Goal: Complete application form

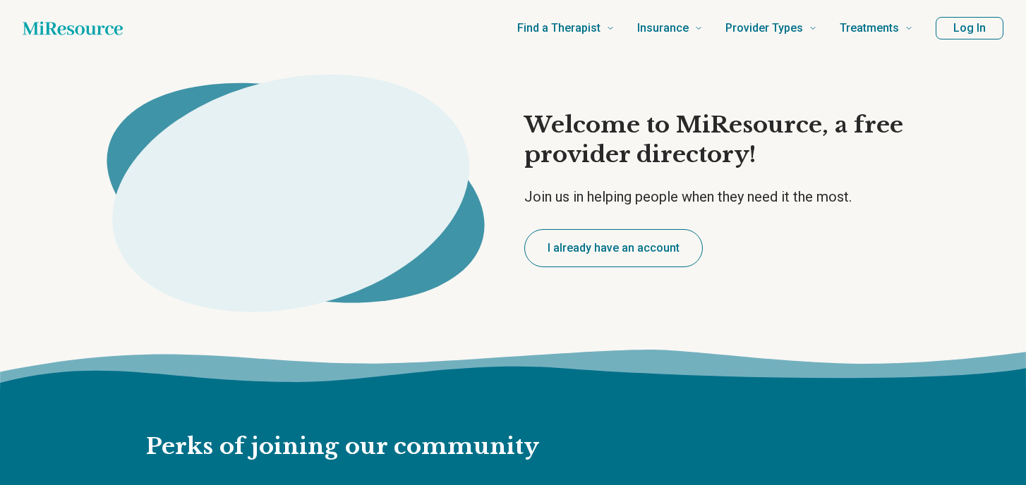
type textarea "*"
click at [963, 35] on button "Log In" at bounding box center [969, 28] width 68 height 23
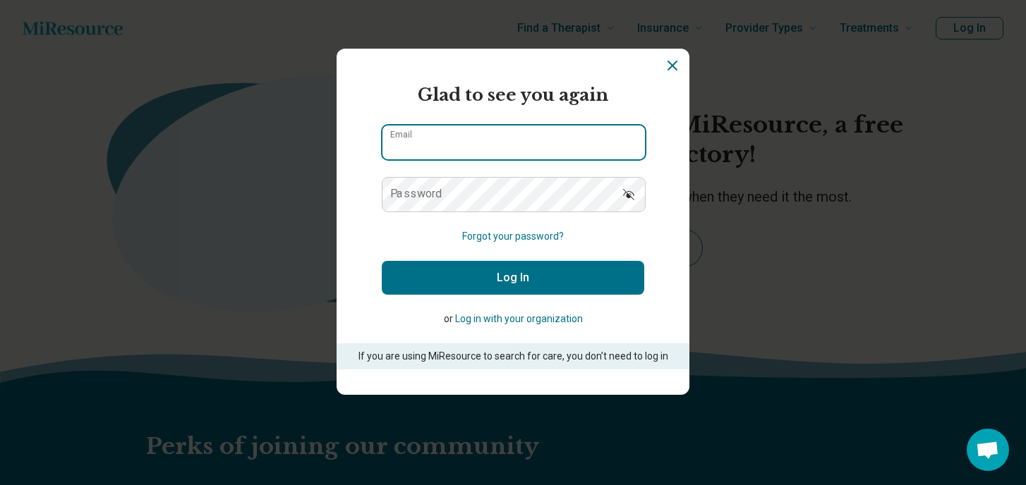
type input "**********"
click at [574, 128] on input "**********" at bounding box center [513, 143] width 262 height 34
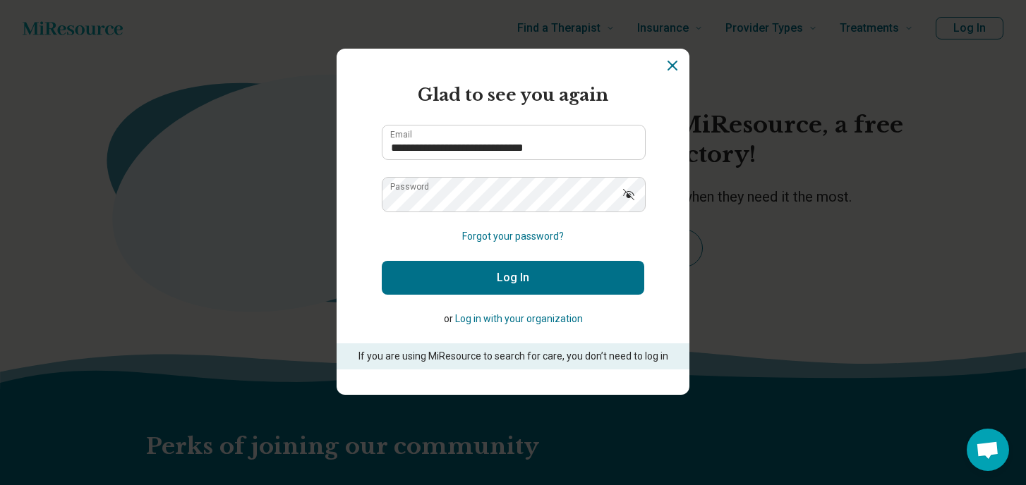
click at [664, 102] on section "**********" at bounding box center [512, 222] width 353 height 346
click at [550, 283] on button "Log In" at bounding box center [513, 278] width 262 height 34
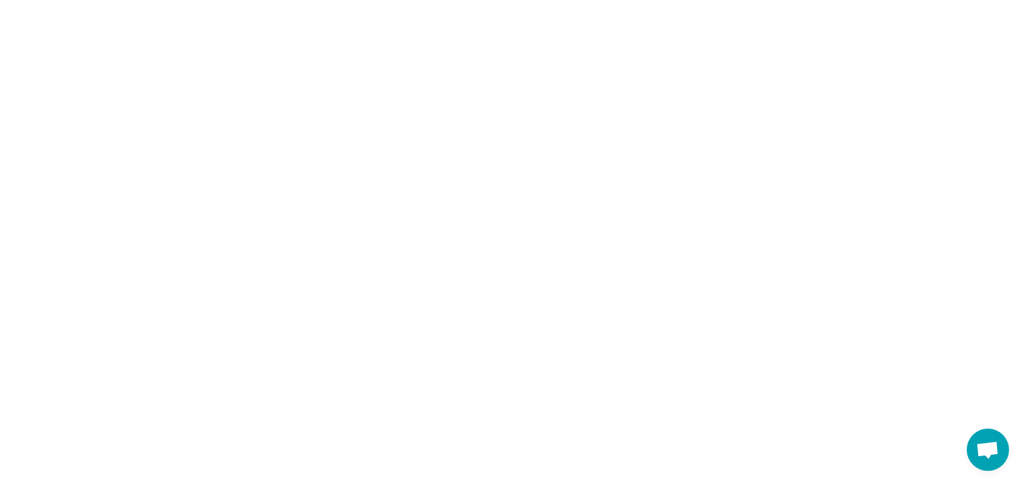
type textarea "*"
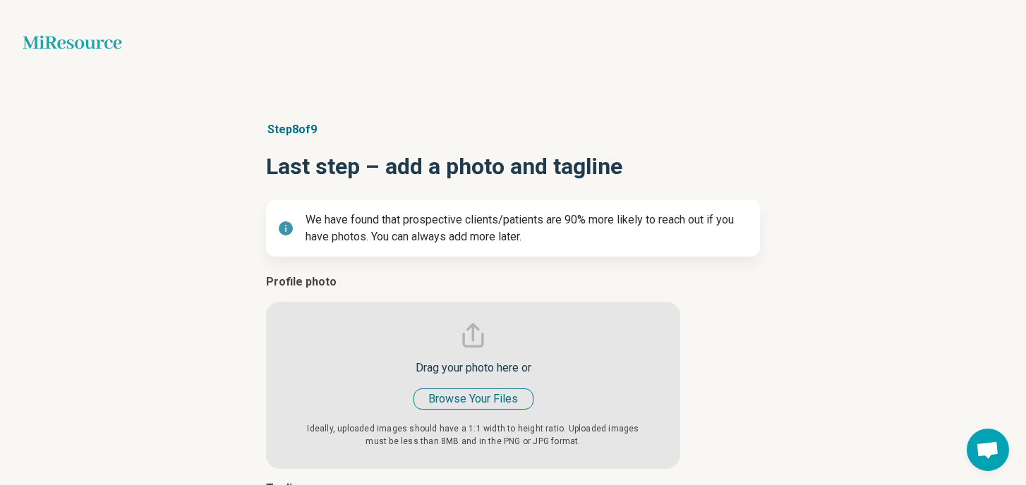
click at [482, 399] on input "file" at bounding box center [473, 371] width 414 height 195
type input "**********"
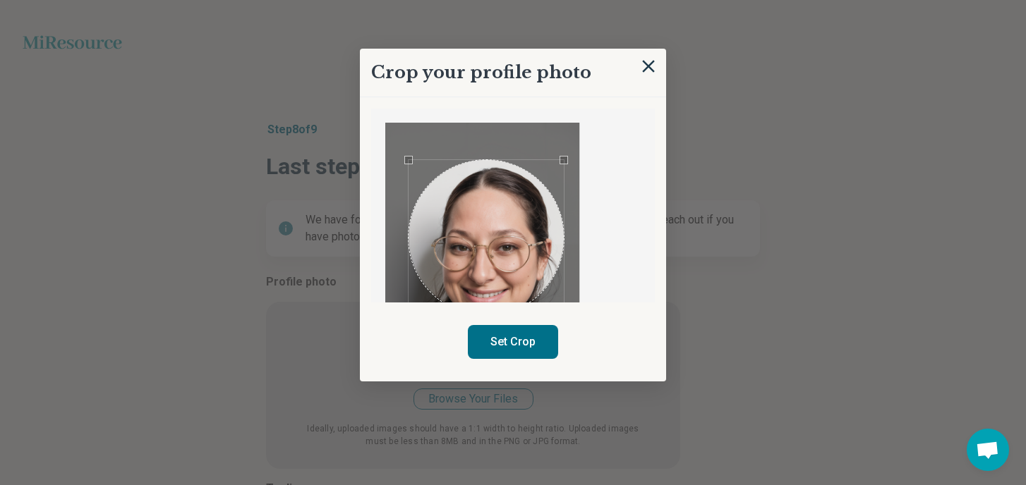
click at [535, 285] on div "Use the arrow keys to move the crop selection area" at bounding box center [485, 237] width 155 height 155
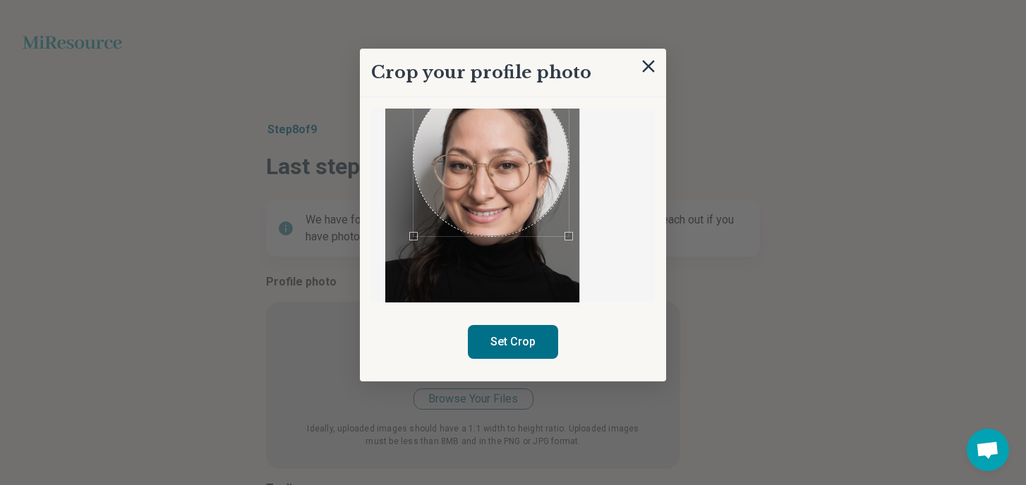
scroll to position [43, 0]
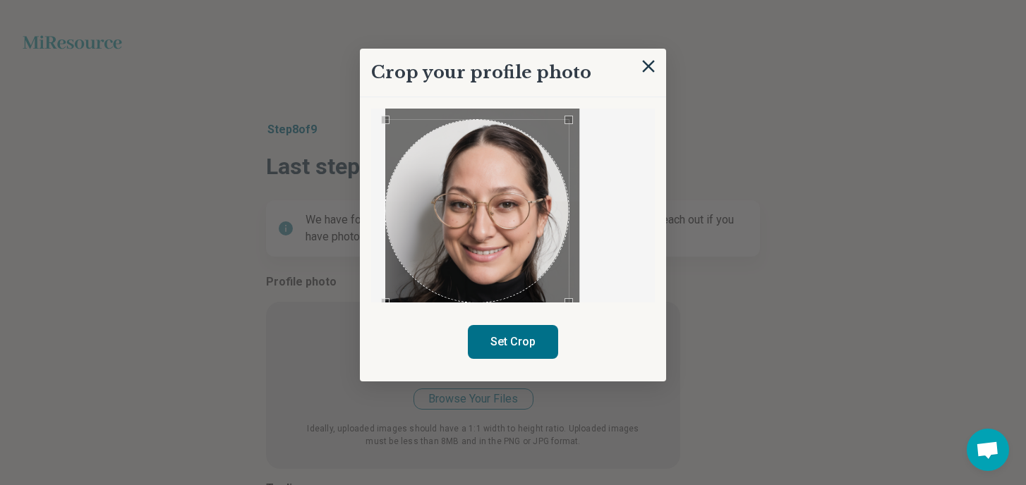
click at [320, 469] on div "Crop your profile photo Set Crop" at bounding box center [513, 469] width 494 height 0
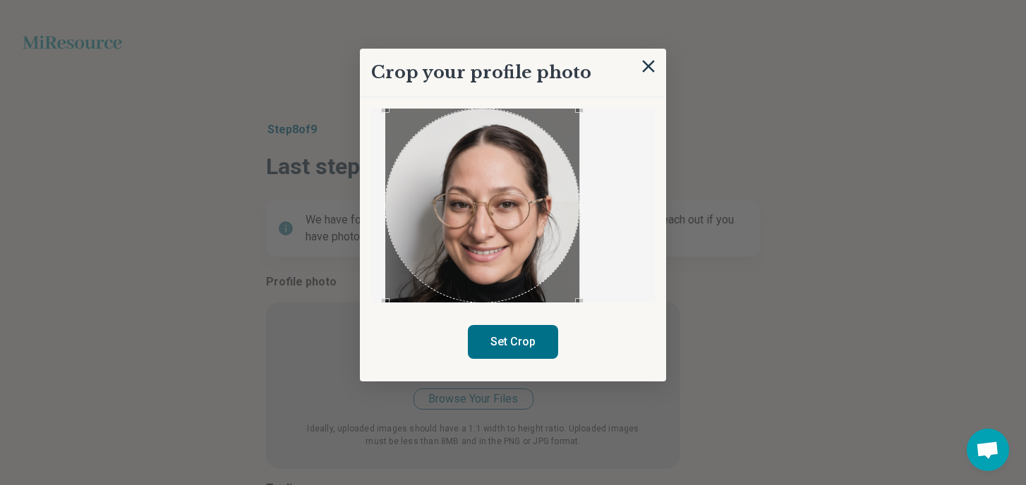
click at [614, 65] on div "Crop your profile photo Set Crop" at bounding box center [513, 215] width 306 height 333
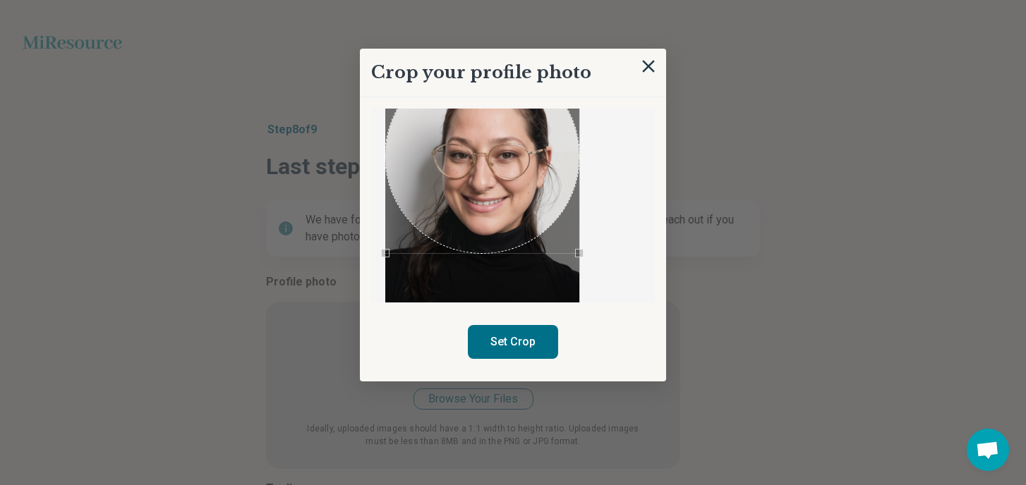
scroll to position [95, 0]
click at [381, 311] on div "Crop your profile photo Set Crop" at bounding box center [513, 215] width 306 height 333
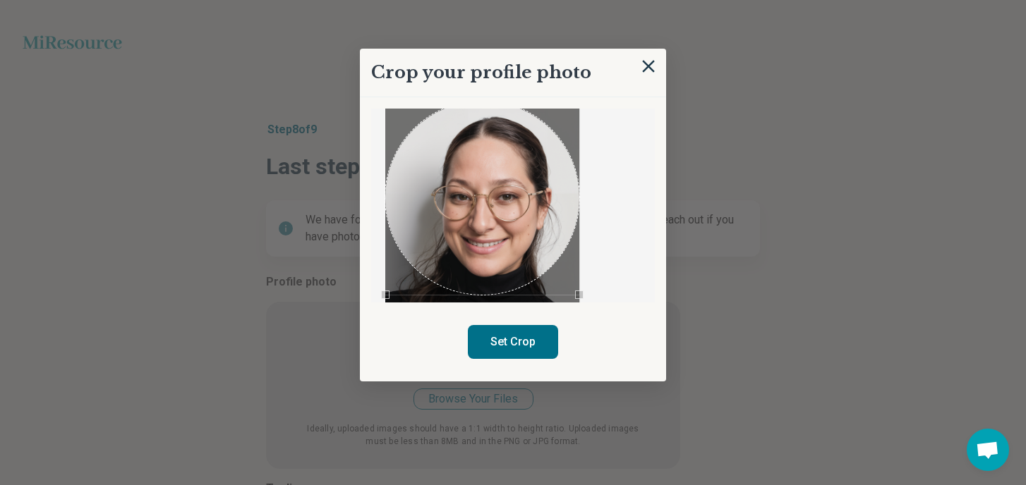
scroll to position [54, 0]
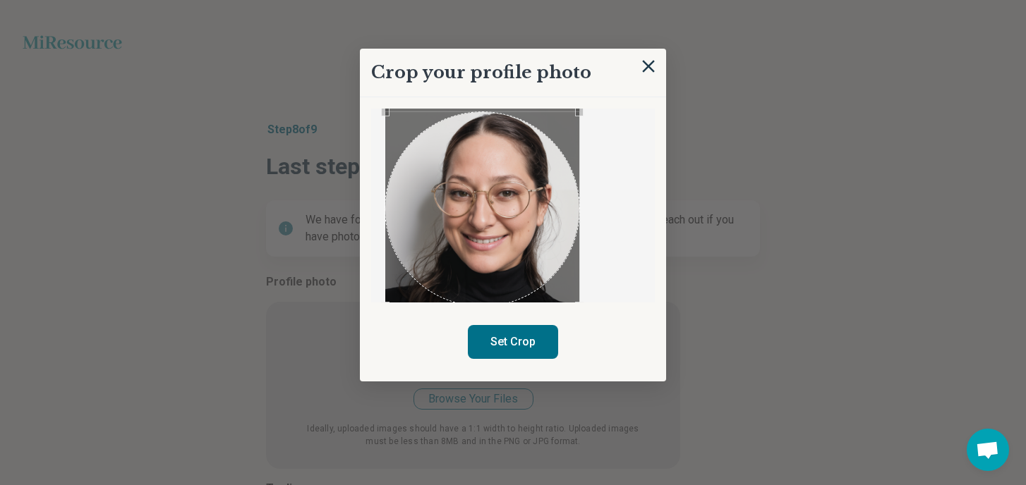
click at [515, 212] on div "Use the arrow keys to move the crop selection area" at bounding box center [482, 209] width 194 height 194
click at [516, 212] on div "Use the arrow keys to move the crop selection area" at bounding box center [482, 209] width 194 height 194
click at [624, 231] on div at bounding box center [513, 206] width 284 height 194
click at [526, 335] on button "Set Crop" at bounding box center [513, 342] width 90 height 34
type textarea "*"
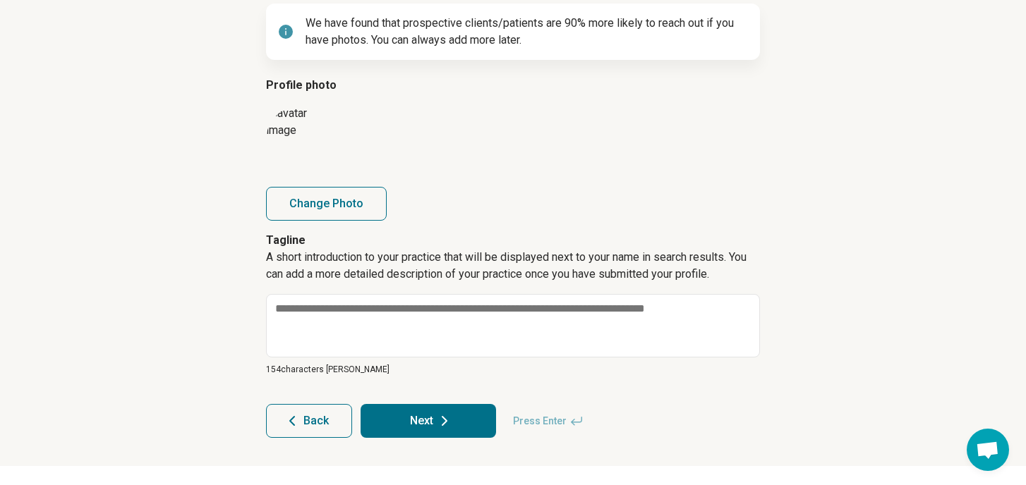
scroll to position [205, 0]
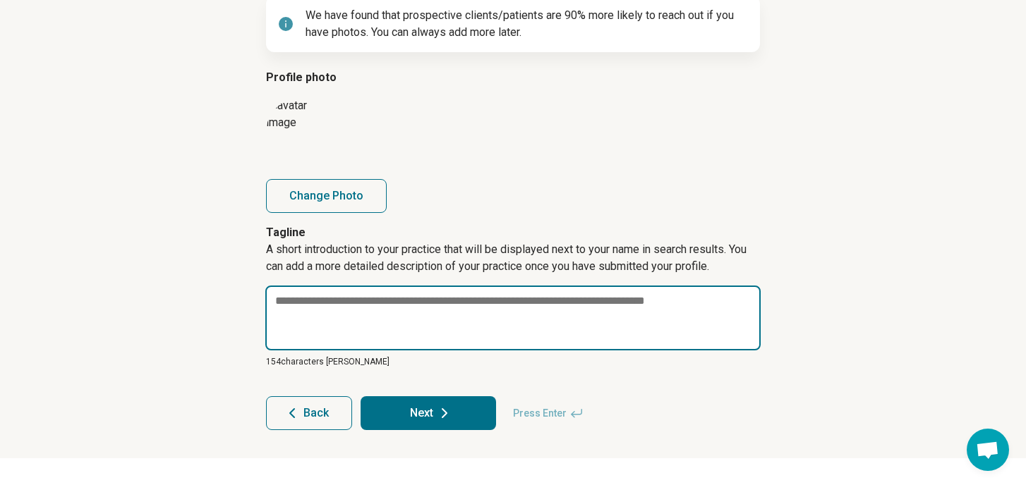
click at [548, 315] on textarea at bounding box center [512, 318] width 495 height 65
